Goal: Complete application form: Complete application form

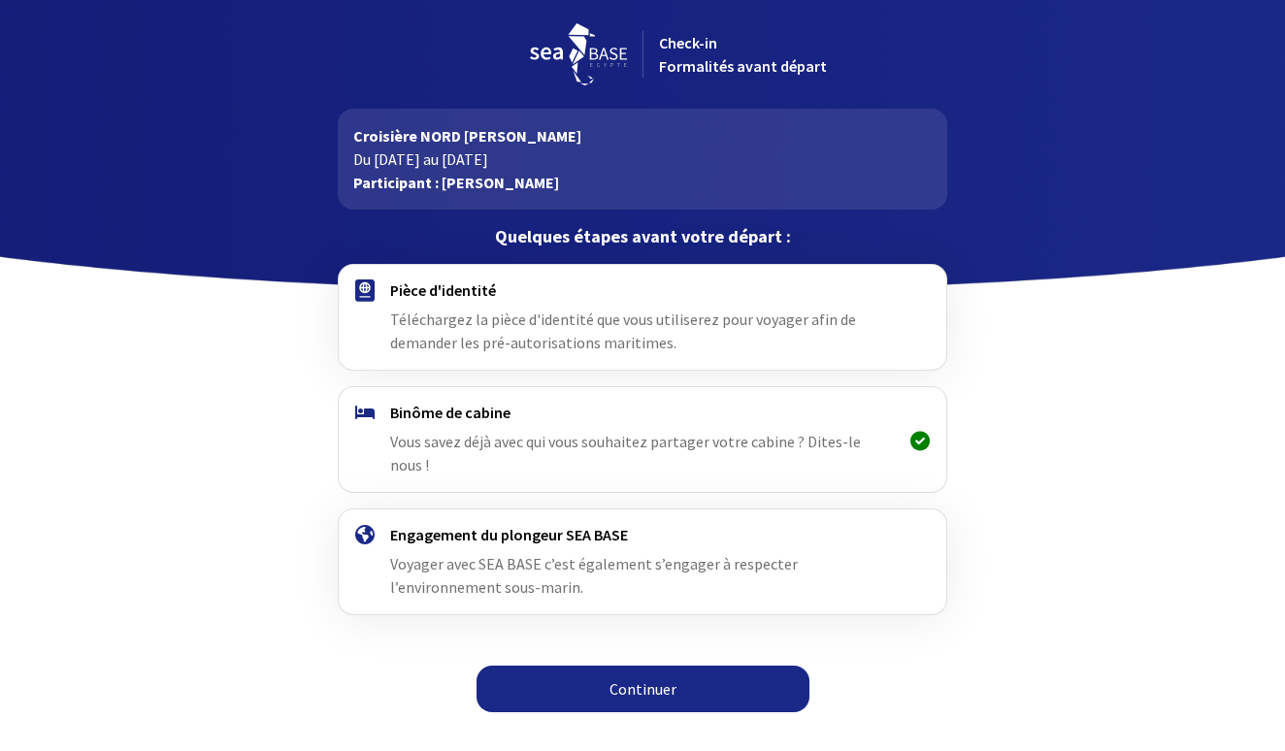
click at [660, 666] on link "Continuer" at bounding box center [643, 689] width 333 height 47
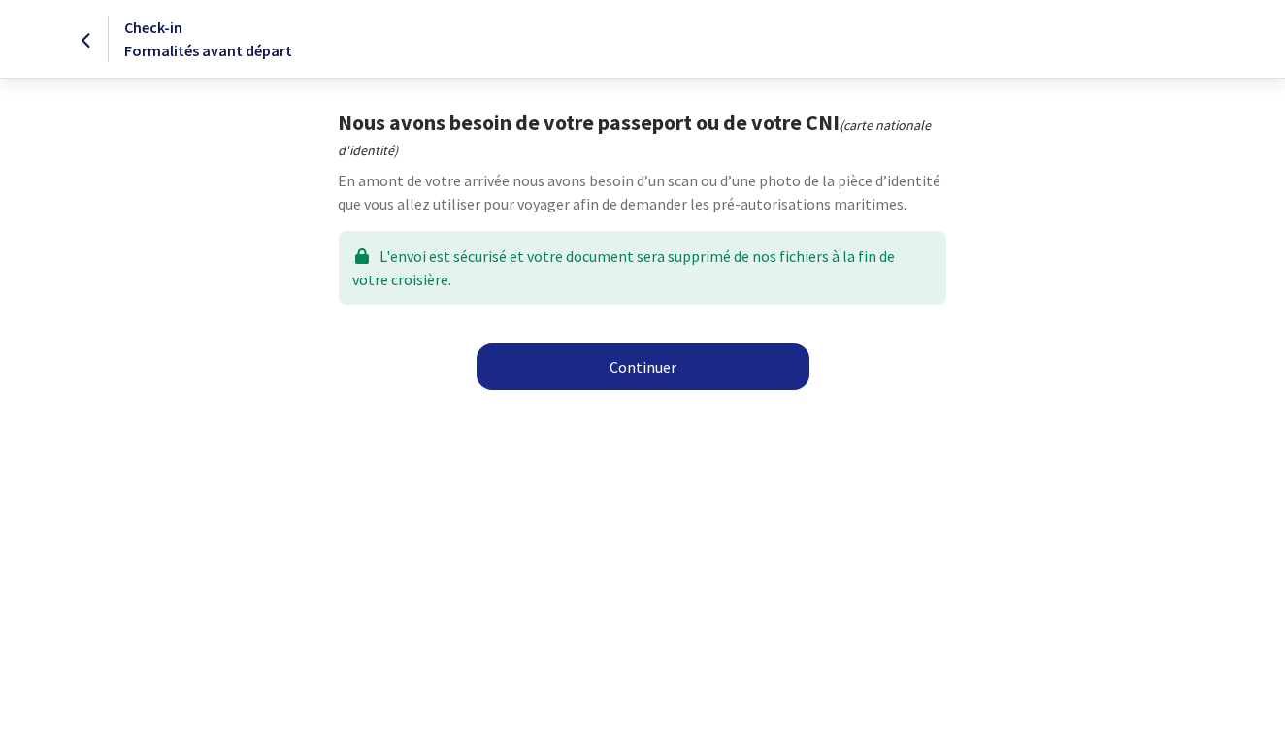
click at [627, 366] on link "Continuer" at bounding box center [643, 367] width 333 height 47
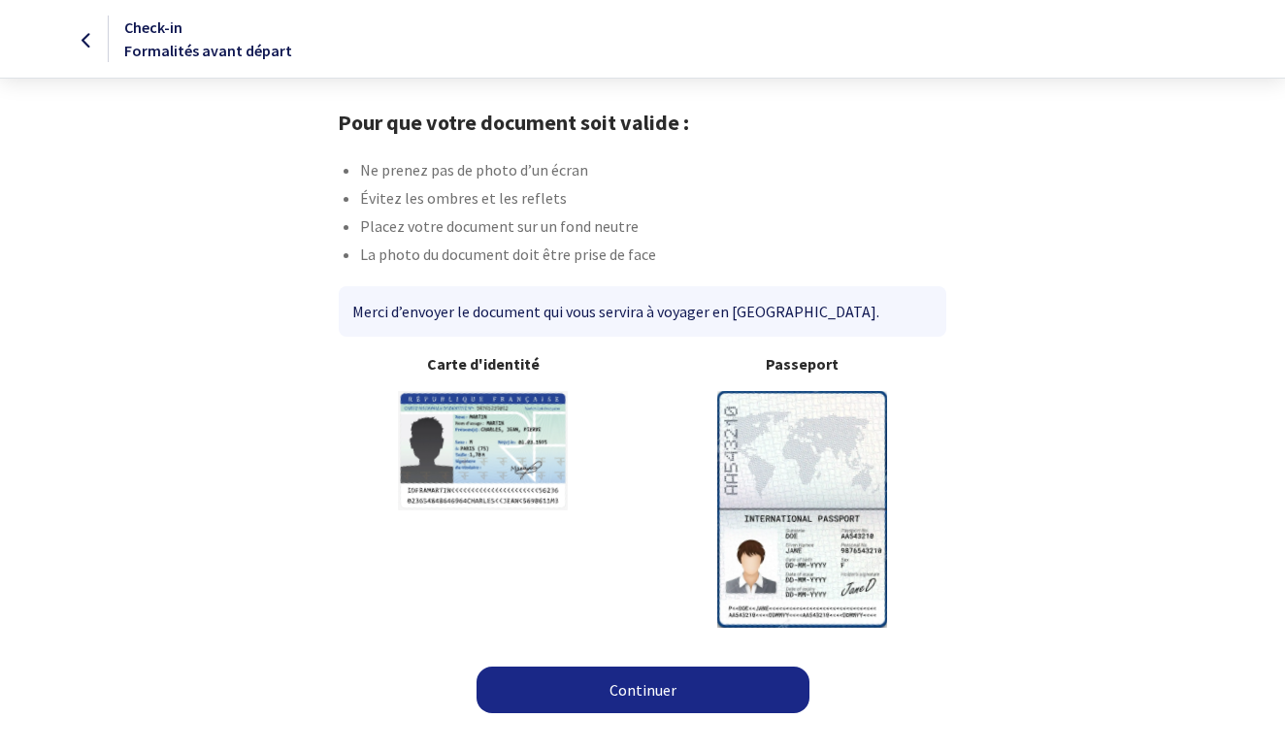
click at [648, 689] on link "Continuer" at bounding box center [643, 690] width 333 height 47
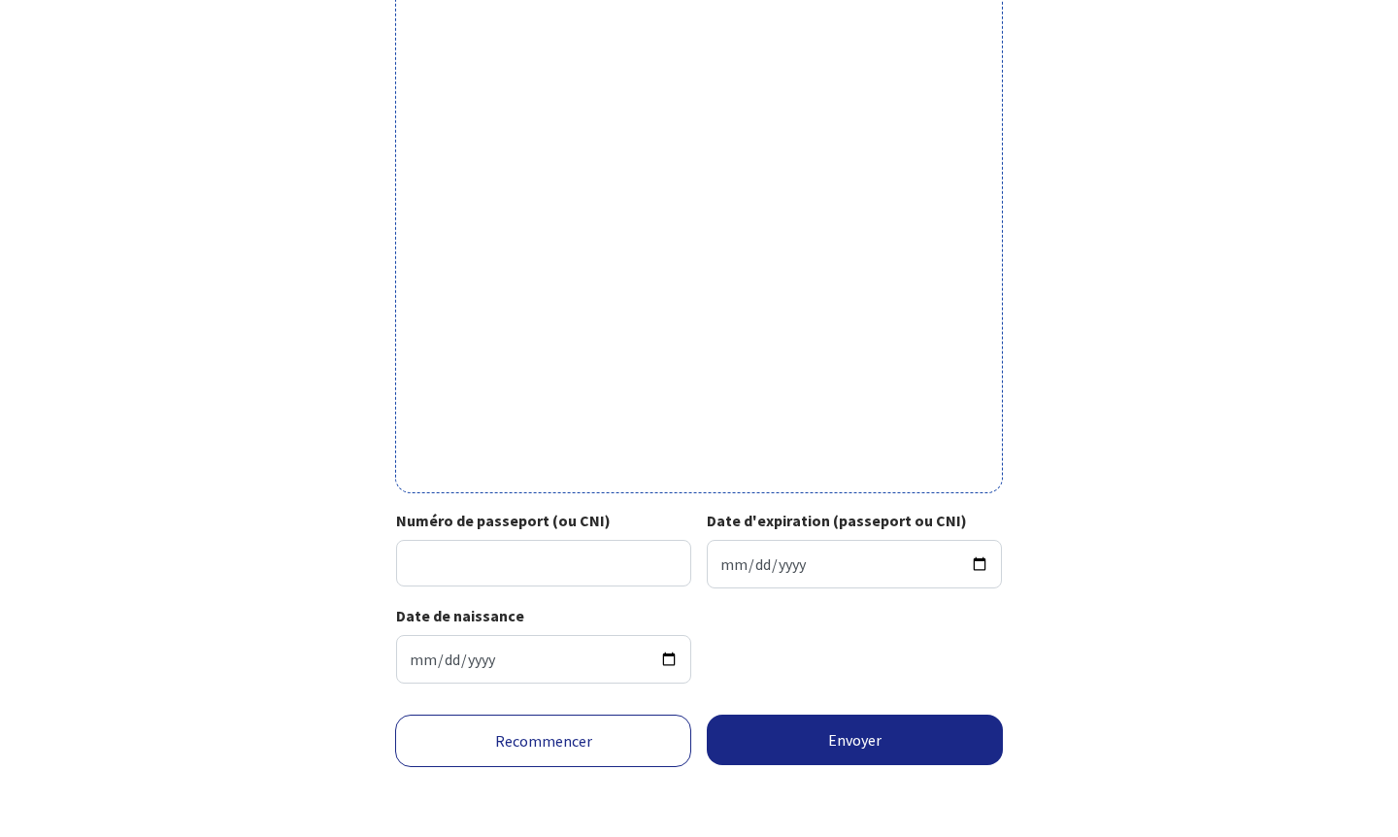
scroll to position [488, 0]
click at [464, 548] on input "Numéro de passeport (ou CNI)" at bounding box center [543, 563] width 295 height 47
type input "24IA37723"
click at [738, 549] on input "Date d'expiration (passeport ou CNI)" at bounding box center [854, 564] width 295 height 49
click at [786, 541] on input "Date d'expiration (passeport ou CNI)" at bounding box center [854, 564] width 295 height 49
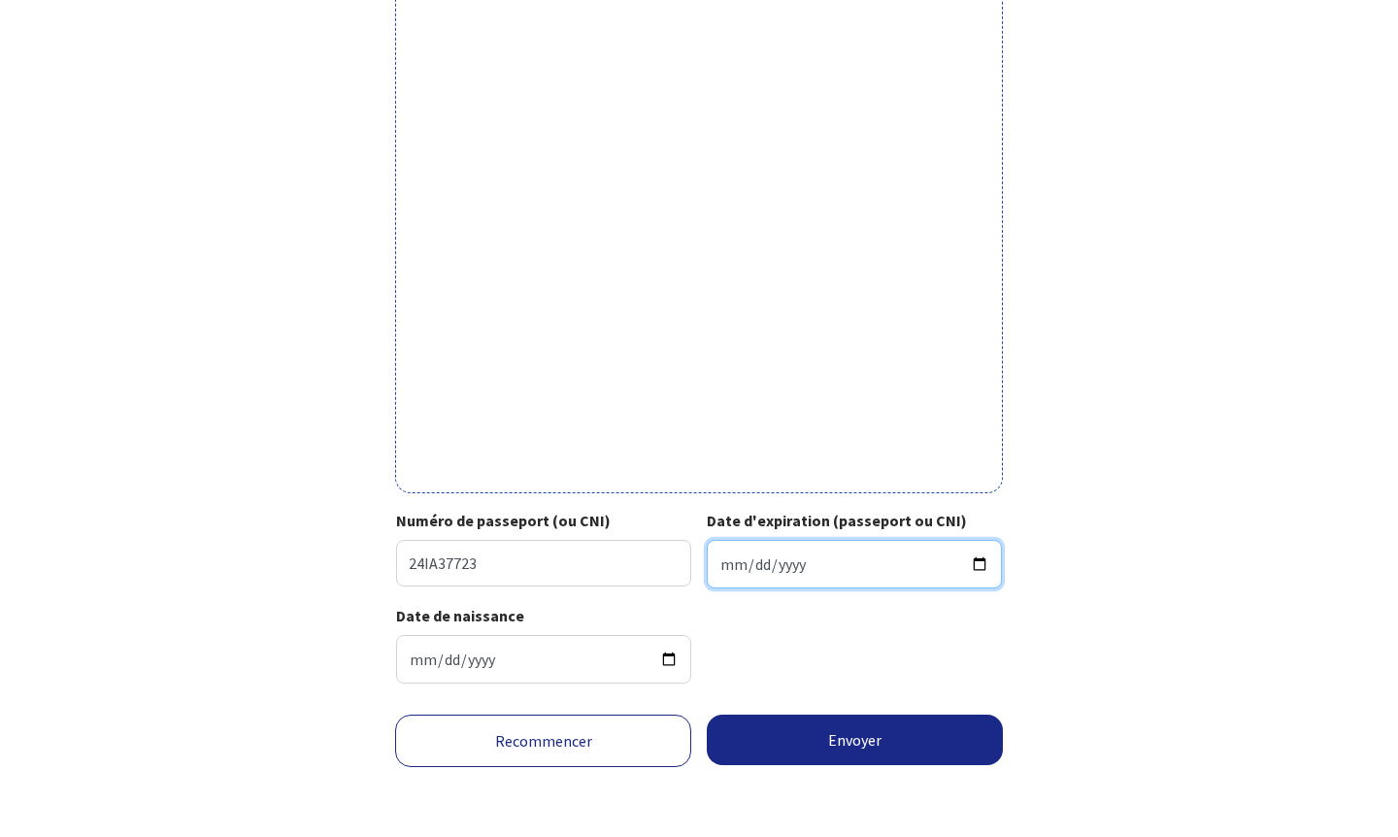
click at [810, 545] on input "Date d'expiration (passeport ou CNI)" at bounding box center [854, 564] width 295 height 49
click at [757, 543] on input "Date d'expiration (passeport ou CNI)" at bounding box center [854, 564] width 295 height 49
type input "0034-10-14"
type input "0001-10-14"
type input "0043-10-14"
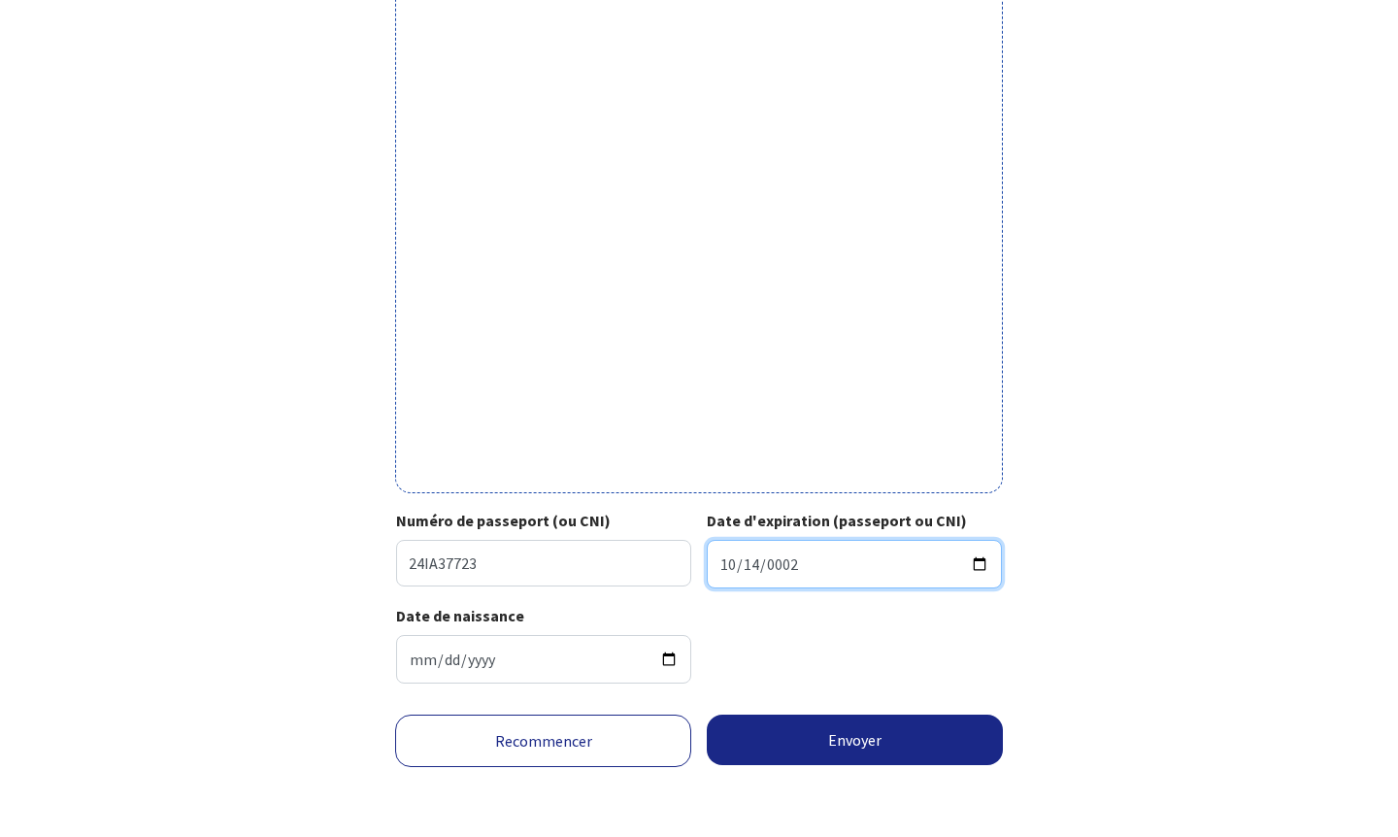
type input "0001-10-14"
click at [780, 545] on input "0001-10-14" at bounding box center [854, 564] width 295 height 49
type input "0047-10-14"
click at [724, 545] on input "1999-12-31" at bounding box center [854, 564] width 295 height 49
type input "0034-10-14"
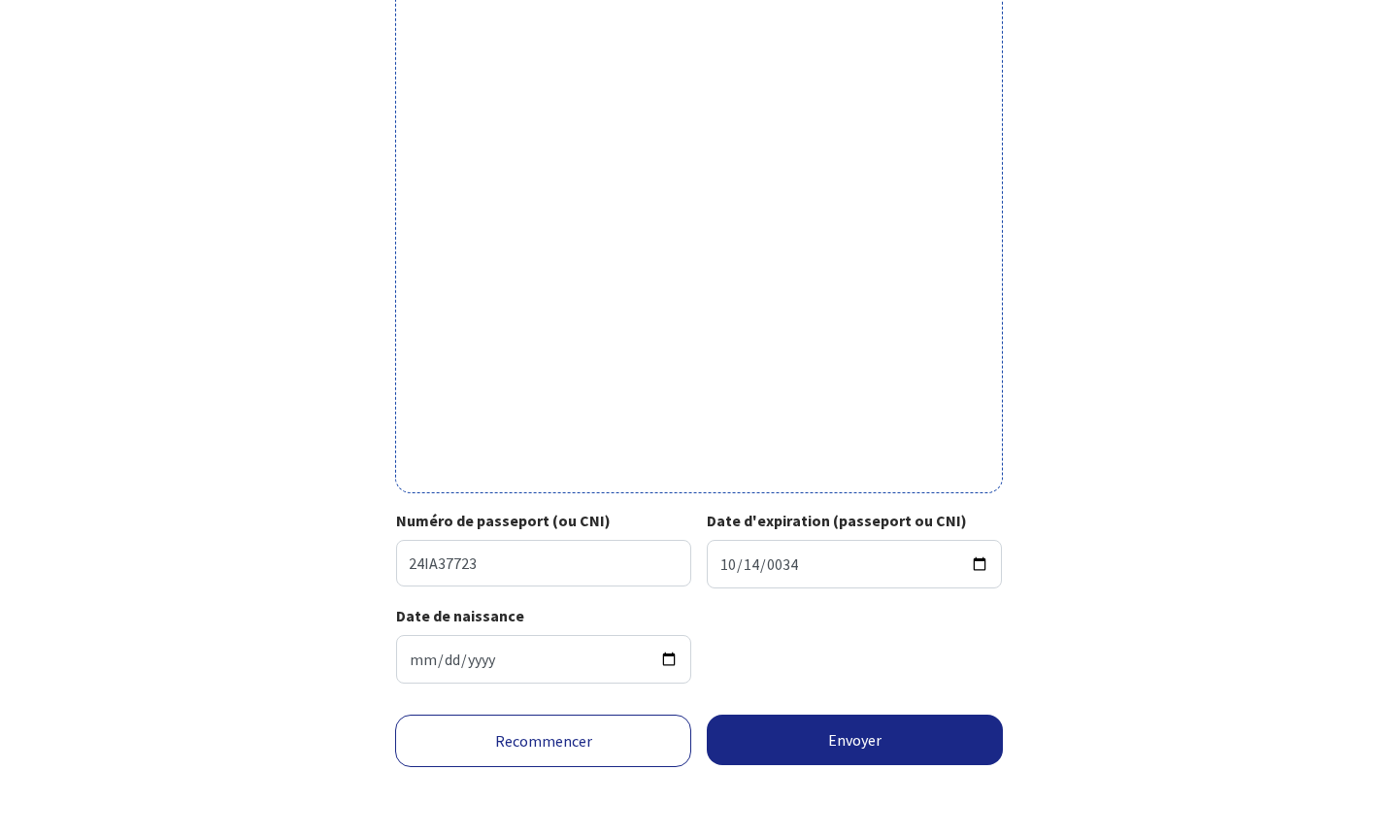
click at [938, 581] on div "Numéro de passeport (ou CNI) 24IA37723 Date d'expiration (passeport ou CNI) 003…" at bounding box center [698, 556] width 605 height 95
click at [780, 551] on input "0034-10-14" at bounding box center [854, 564] width 295 height 49
click at [798, 541] on input "0034-10-14" at bounding box center [854, 564] width 295 height 49
type input "2034-10-14"
click at [1003, 650] on div "Date de naissance 1976-03-09" at bounding box center [699, 651] width 638 height 95
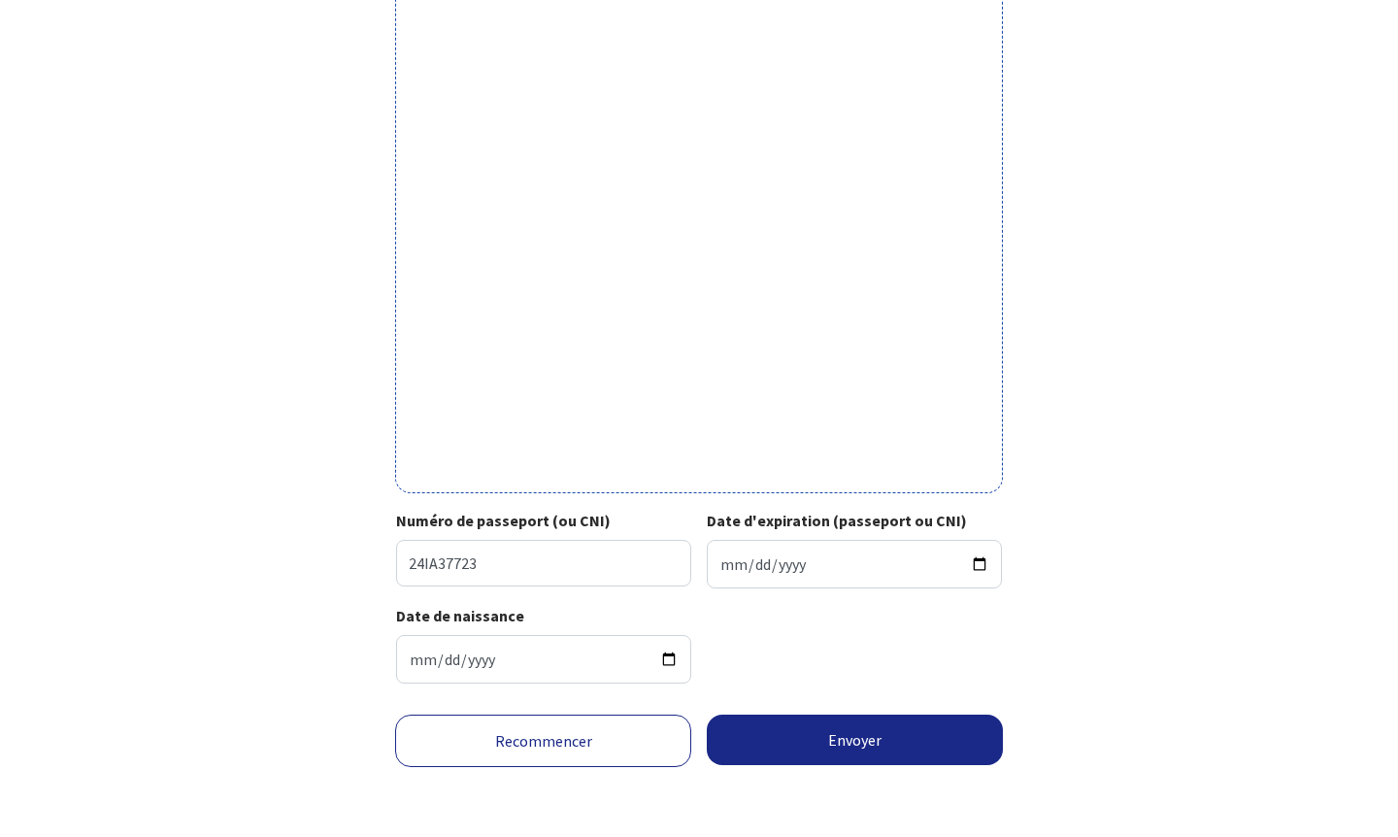
click at [864, 739] on button "Envoyer" at bounding box center [855, 739] width 296 height 50
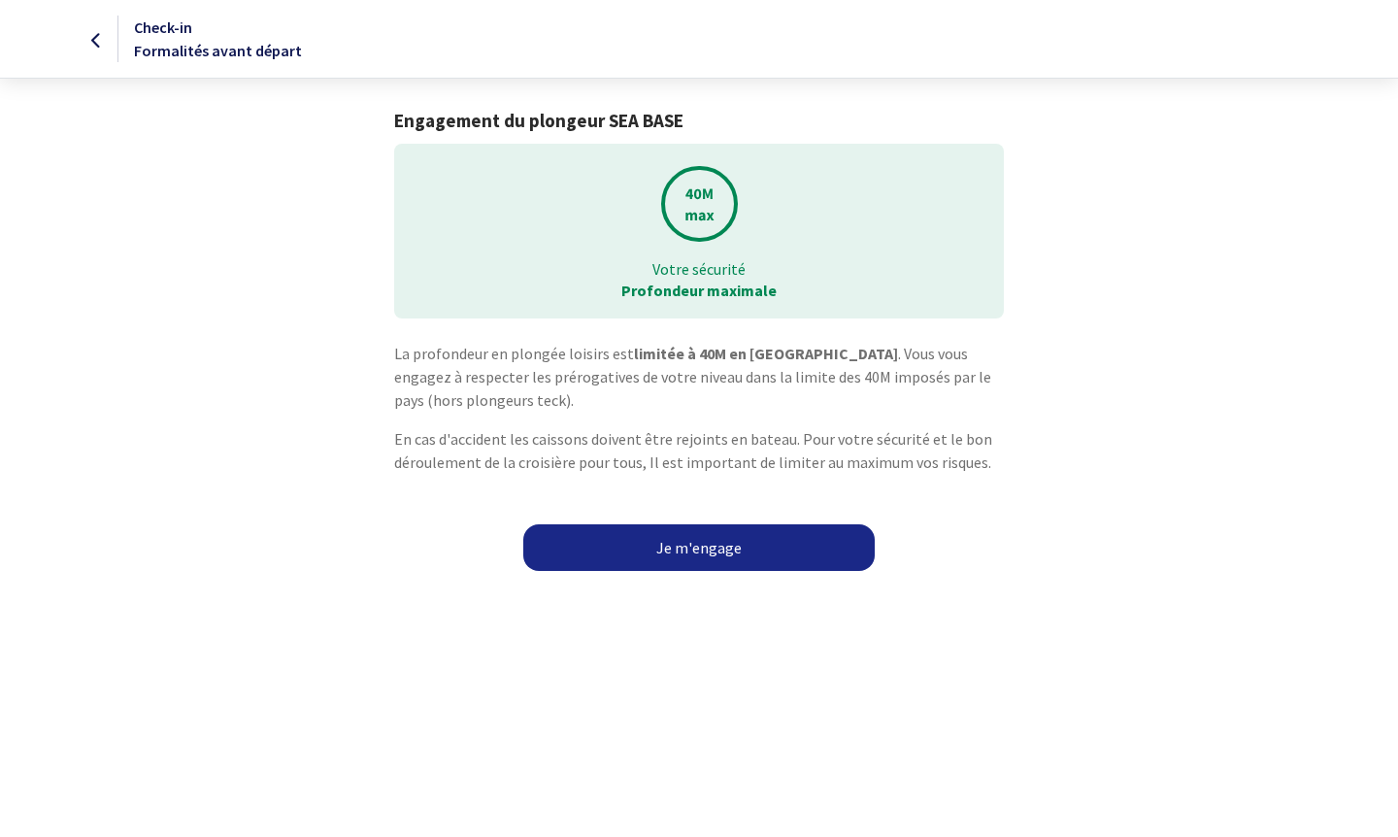
click at [681, 551] on link "Je m'engage" at bounding box center [698, 547] width 351 height 47
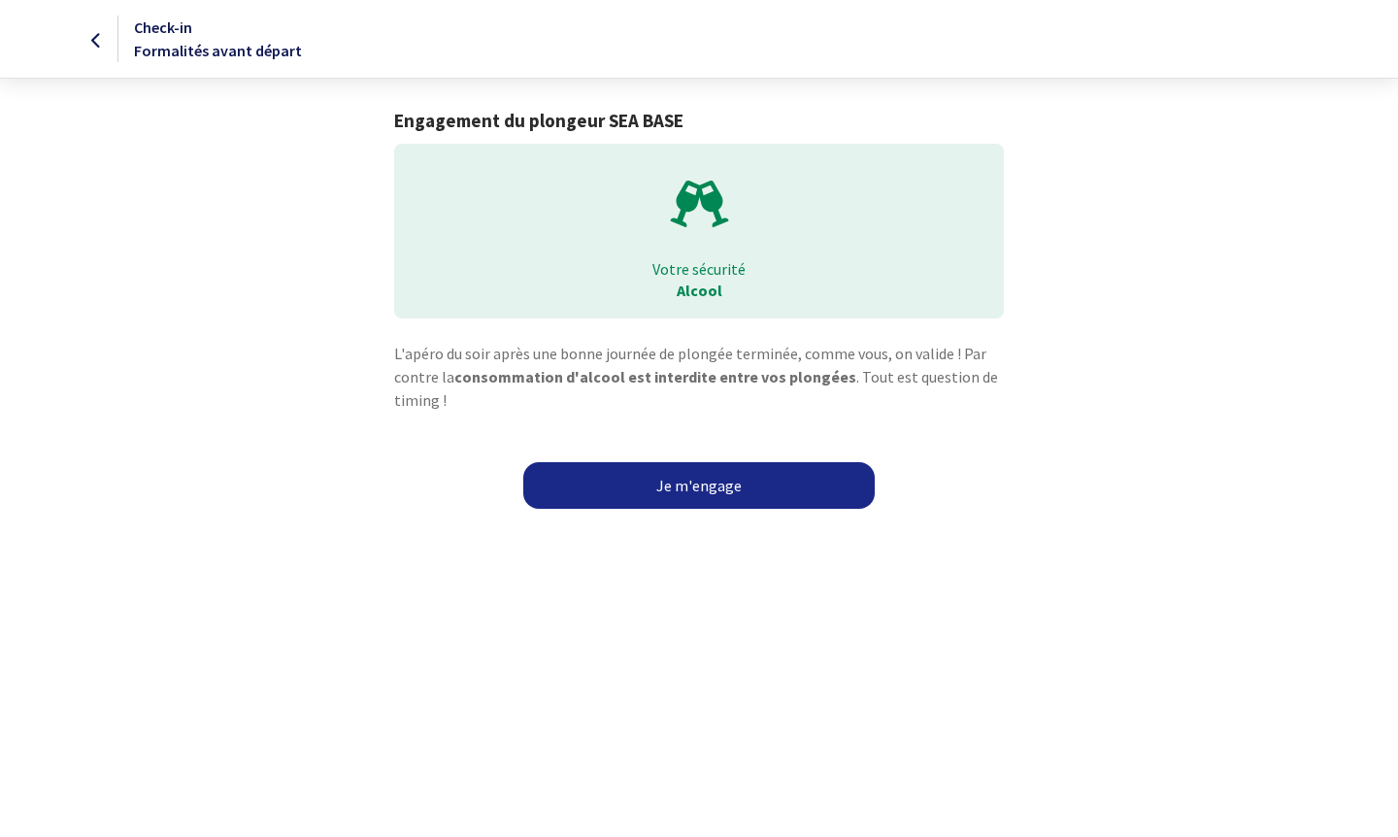
click at [717, 481] on link "Je m'engage" at bounding box center [698, 485] width 351 height 47
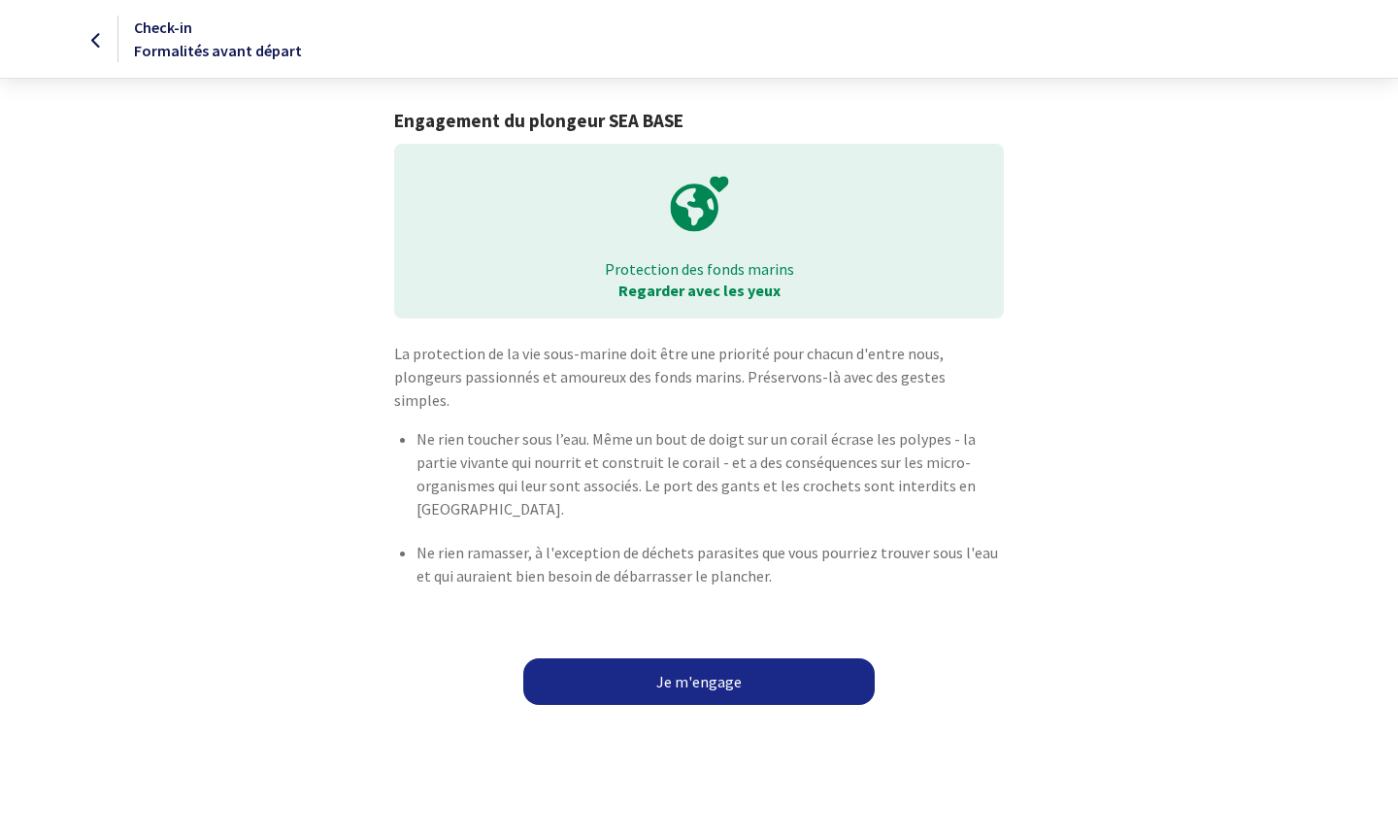
click at [696, 666] on link "Je m'engage" at bounding box center [698, 681] width 351 height 47
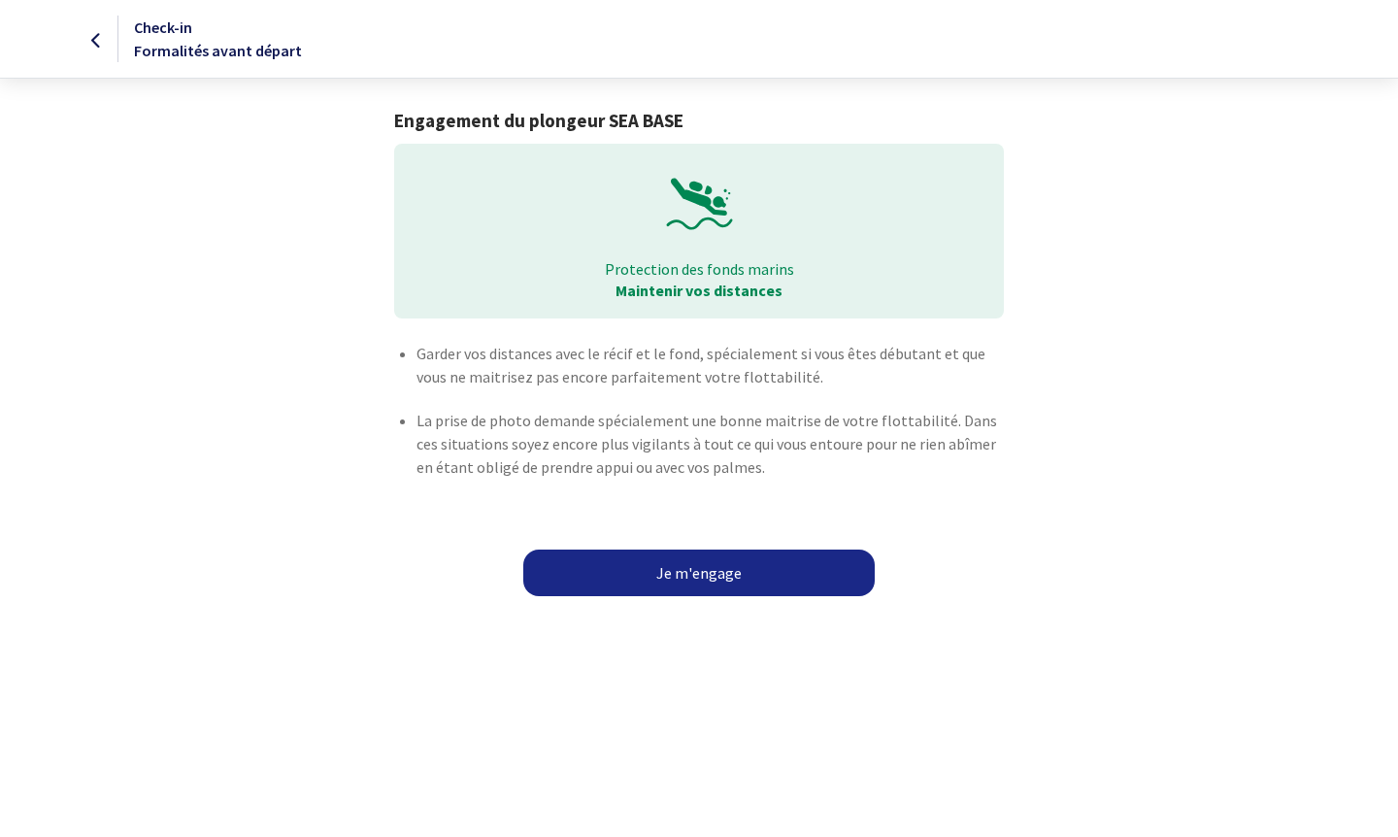
click at [673, 577] on link "Je m'engage" at bounding box center [698, 572] width 351 height 47
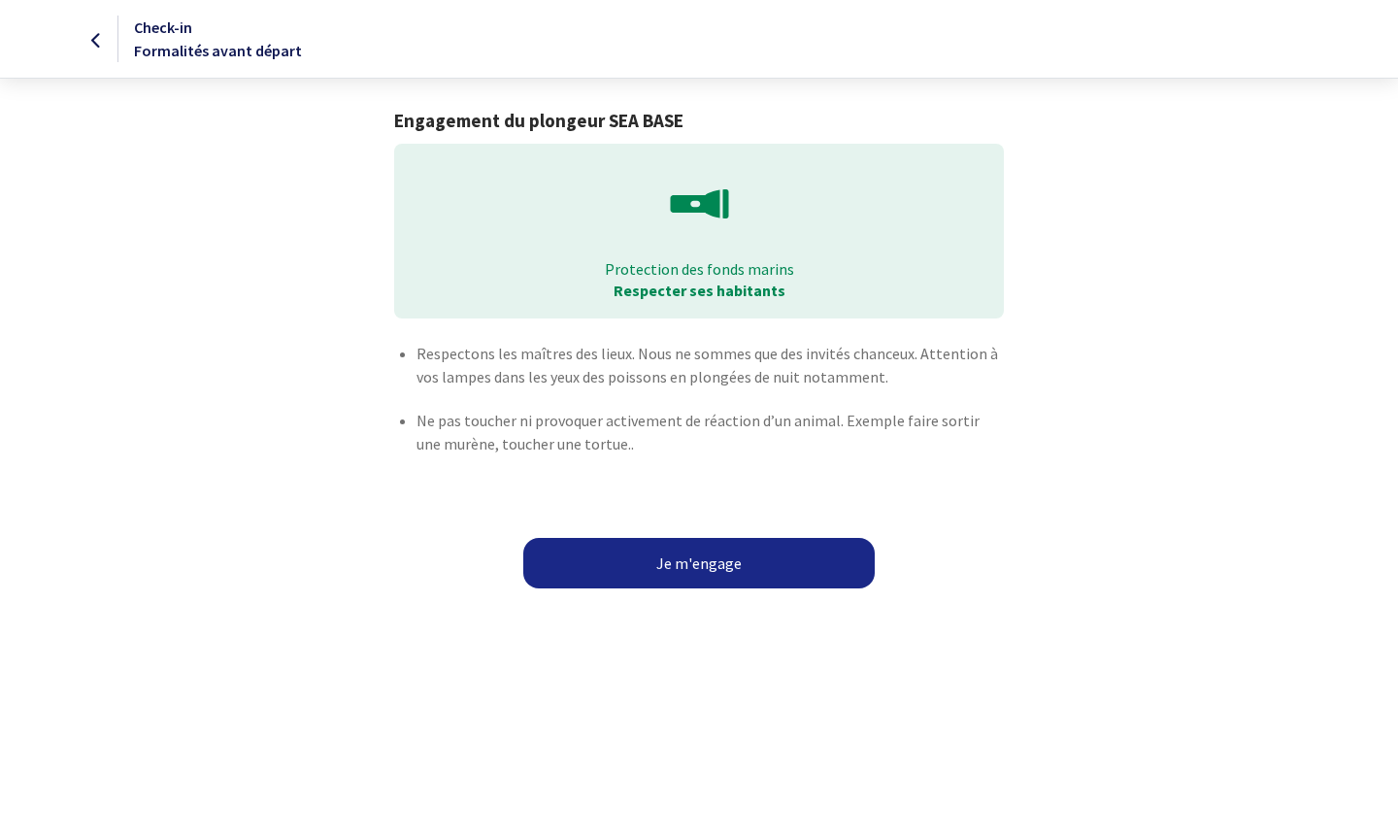
click at [710, 551] on button "Je m'engage" at bounding box center [698, 563] width 351 height 50
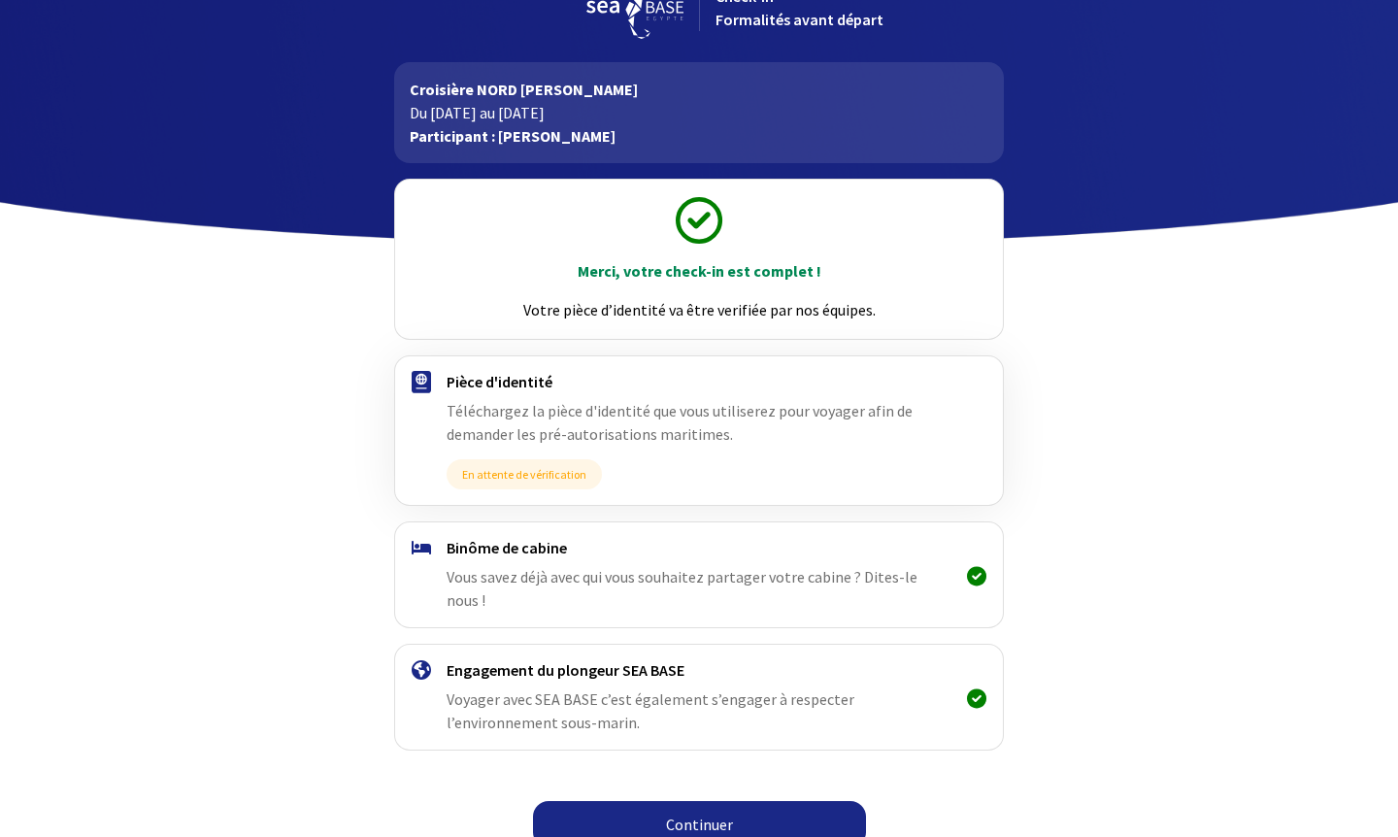
scroll to position [46, 0]
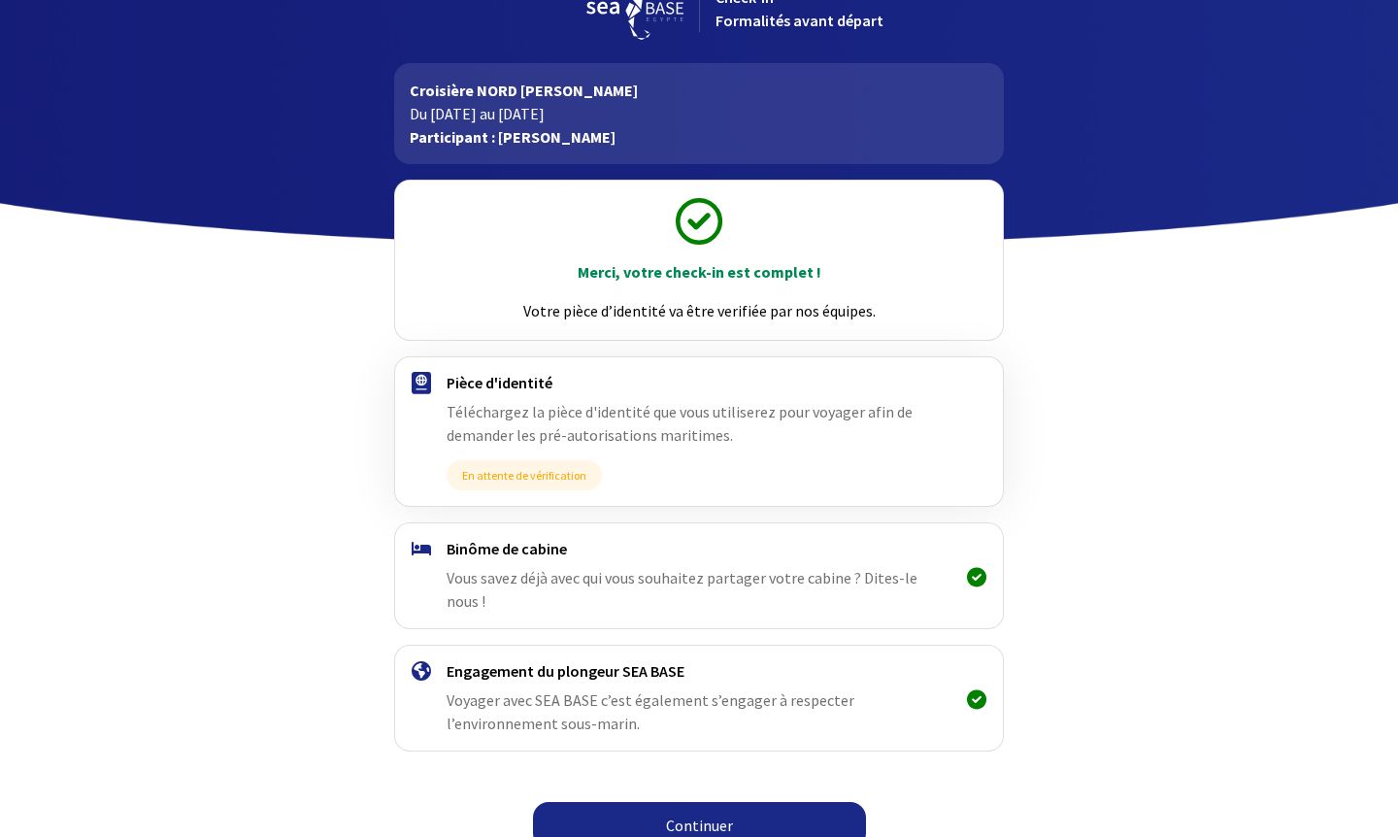
click at [691, 806] on link "Continuer" at bounding box center [699, 825] width 333 height 47
